Goal: Find specific page/section: Locate a particular part of the current website

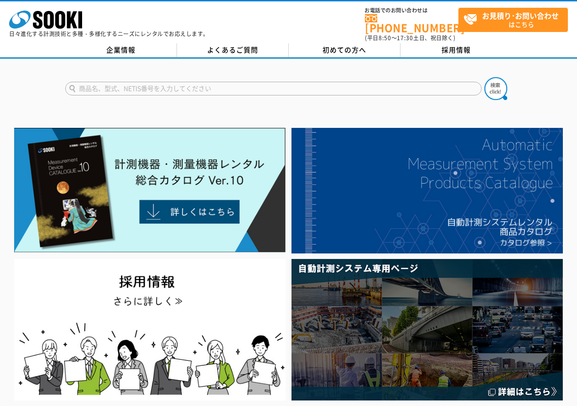
click at [204, 87] on input "text" at bounding box center [273, 89] width 417 height 14
type input "1260"
click at [485, 77] on button at bounding box center [496, 88] width 23 height 23
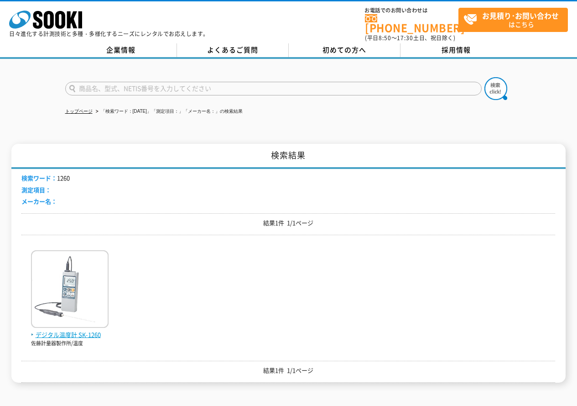
click at [73, 279] on img at bounding box center [70, 290] width 78 height 80
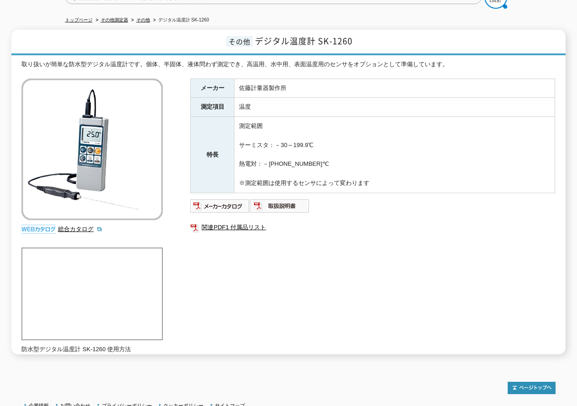
scroll to position [46, 0]
